Goal: Information Seeking & Learning: Check status

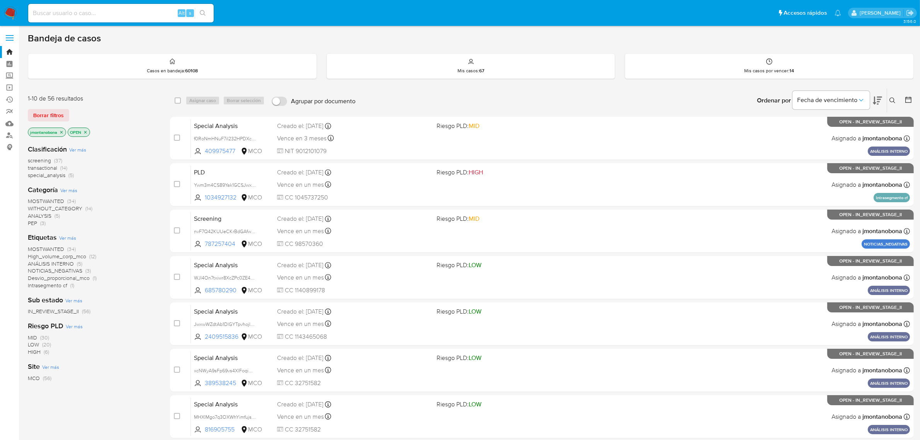
click at [62, 131] on icon "close-filter" at bounding box center [61, 132] width 5 height 5
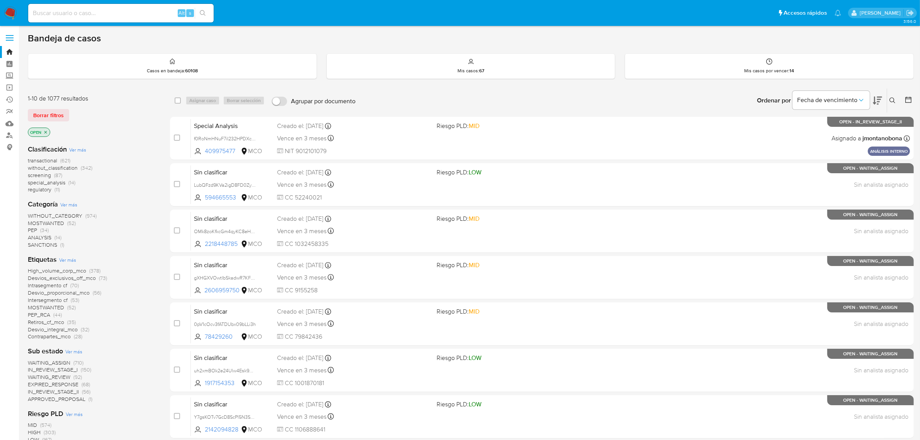
click at [46, 131] on icon "close-filter" at bounding box center [45, 132] width 3 height 3
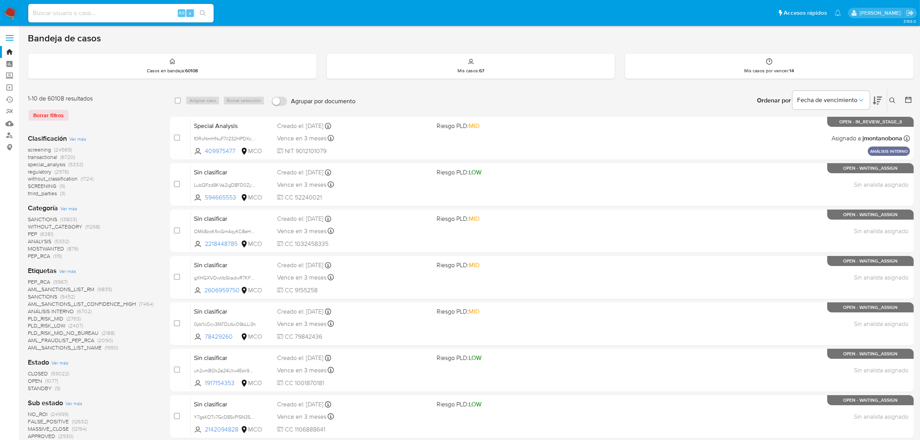
click at [896, 97] on button at bounding box center [893, 100] width 13 height 9
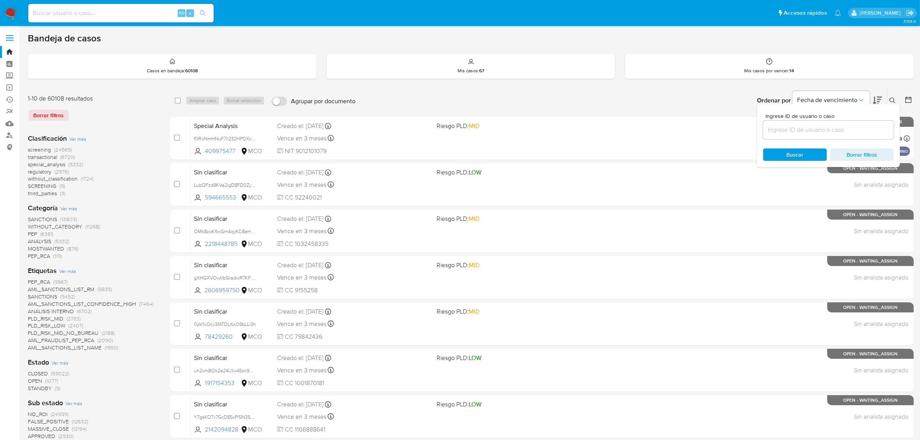
click at [831, 123] on div at bounding box center [828, 130] width 131 height 19
click at [829, 128] on input at bounding box center [828, 130] width 131 height 10
paste input "NLe0tMzNT7VebazwW0FhPyy6"
type input "NLe0tMzNT7VebazwW0FhPyy6"
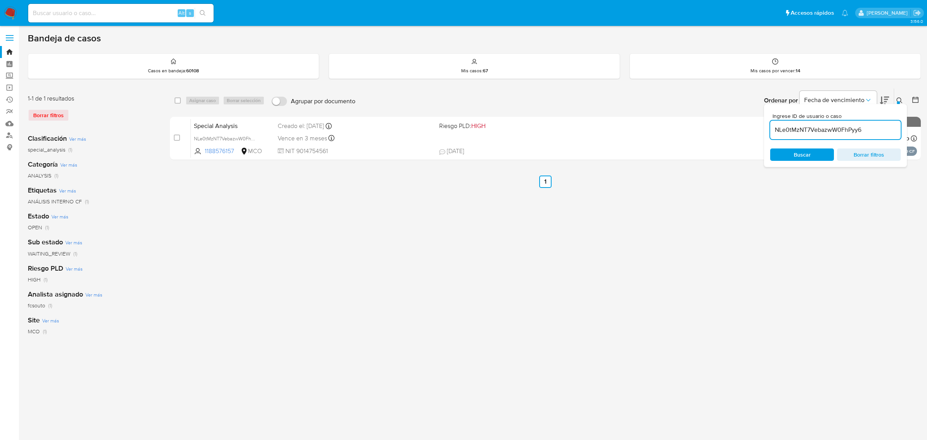
click at [898, 94] on div "Ingrese ID de usuario o caso NLe0tMzNT7VebazwW0FhPyy6 Buscar Borrar filtros" at bounding box center [900, 100] width 13 height 24
click at [900, 97] on button at bounding box center [901, 100] width 13 height 9
